Goal: Navigation & Orientation: Find specific page/section

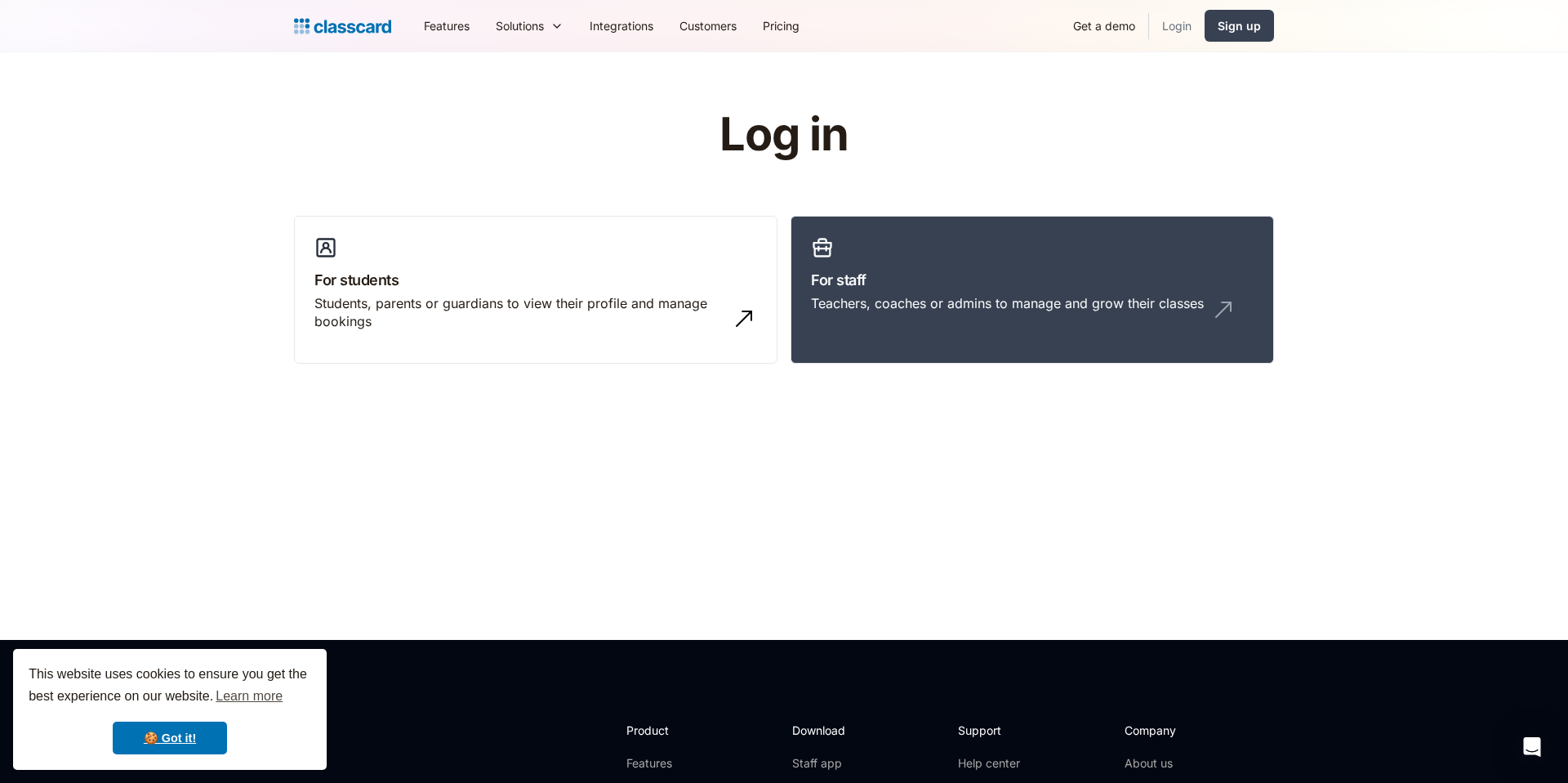
click at [1164, 27] on link "Login" at bounding box center [1177, 26] width 56 height 37
click at [848, 286] on h3 "For staff" at bounding box center [1032, 280] width 443 height 22
